Goal: Find specific page/section: Find specific page/section

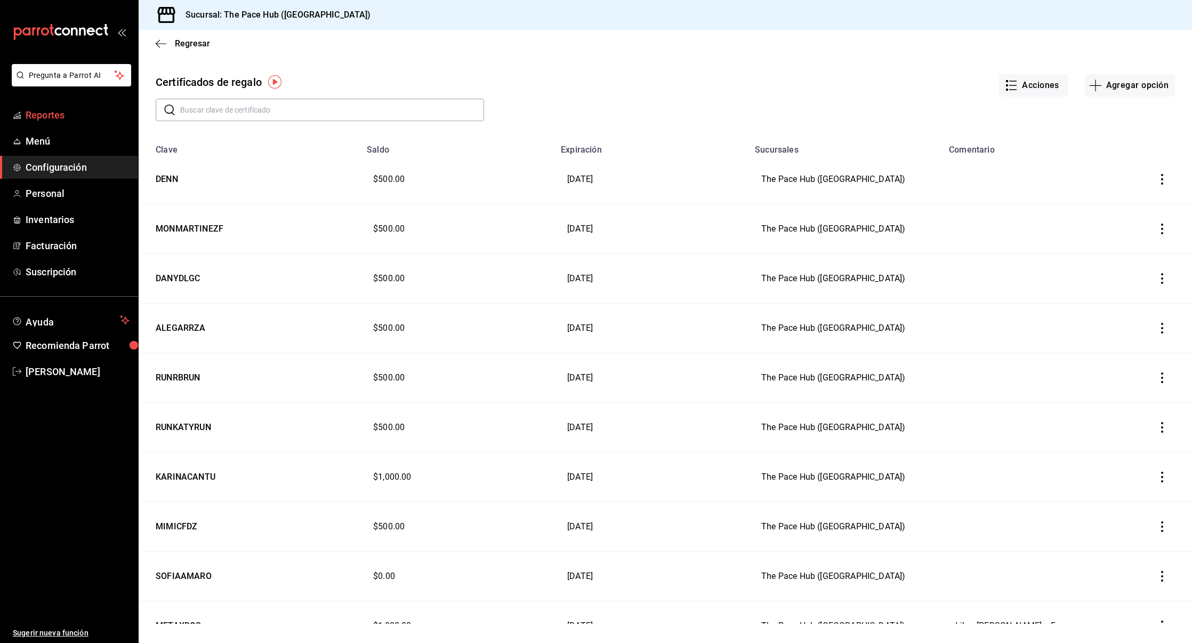
click at [45, 108] on span "Reportes" at bounding box center [78, 115] width 104 height 14
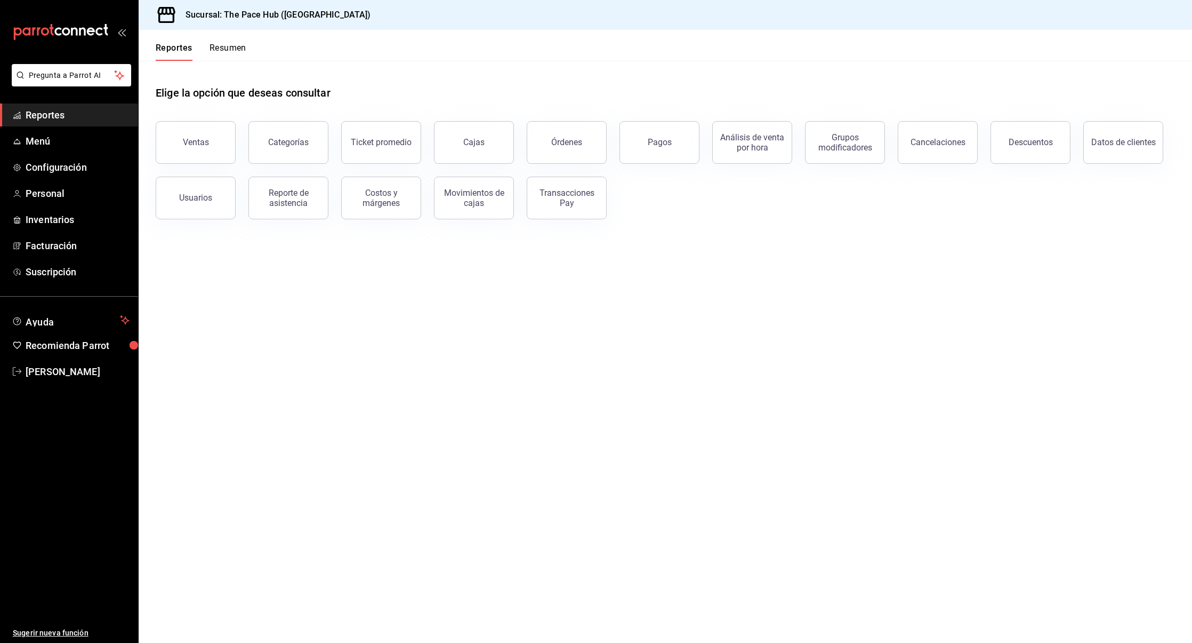
click at [195, 58] on div "Reportes Resumen" at bounding box center [201, 52] width 91 height 18
click at [220, 53] on button "Resumen" at bounding box center [228, 52] width 37 height 18
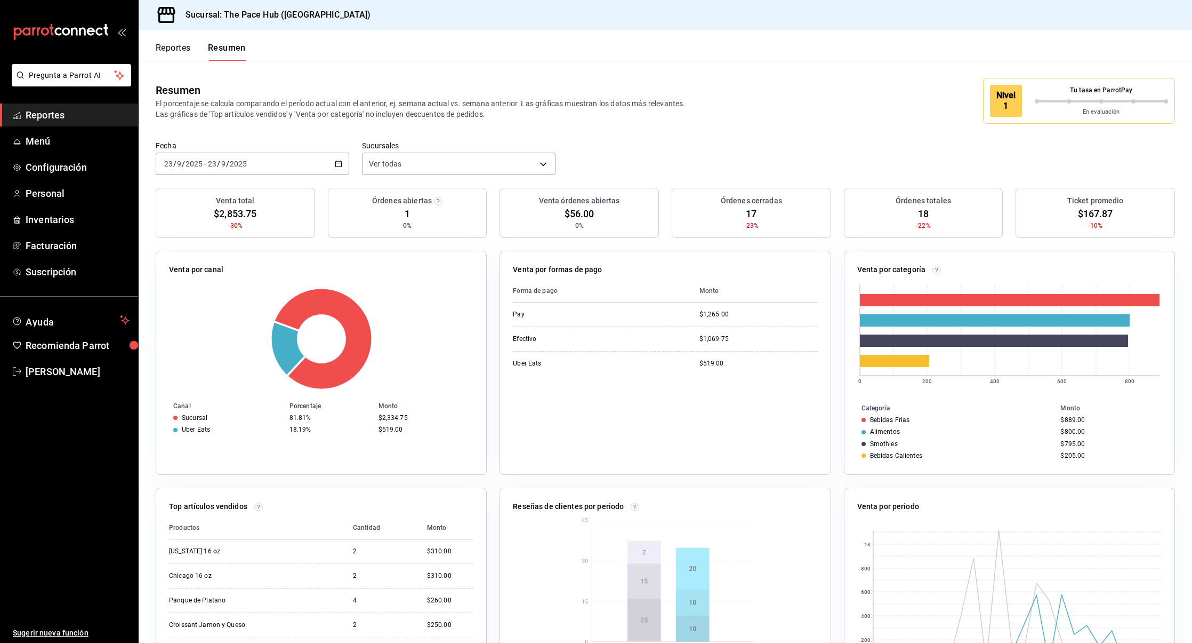
click at [399, 205] on h3 "Órdenes abiertas" at bounding box center [402, 200] width 60 height 11
click at [177, 51] on button "Reportes" at bounding box center [173, 52] width 35 height 18
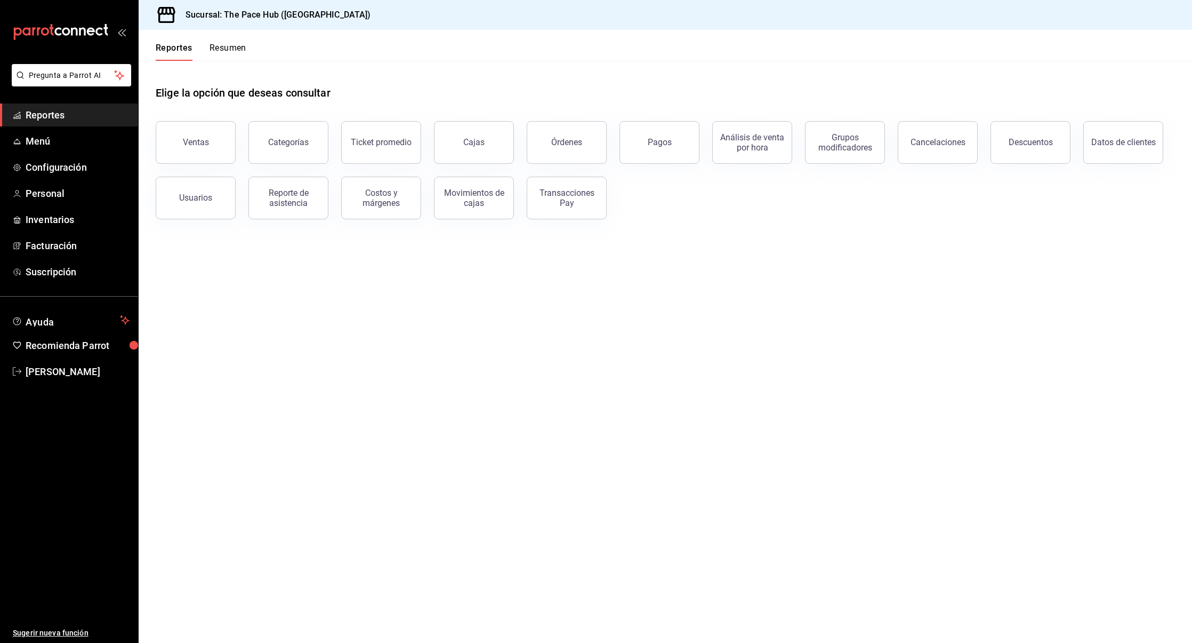
click at [235, 45] on button "Resumen" at bounding box center [228, 52] width 37 height 18
